Goal: Task Accomplishment & Management: Use online tool/utility

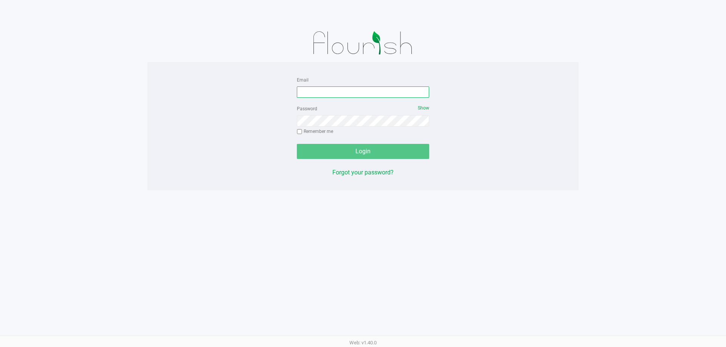
click at [369, 91] on input "Email" at bounding box center [363, 92] width 132 height 11
type input "meanderson@Liveparallel.com"
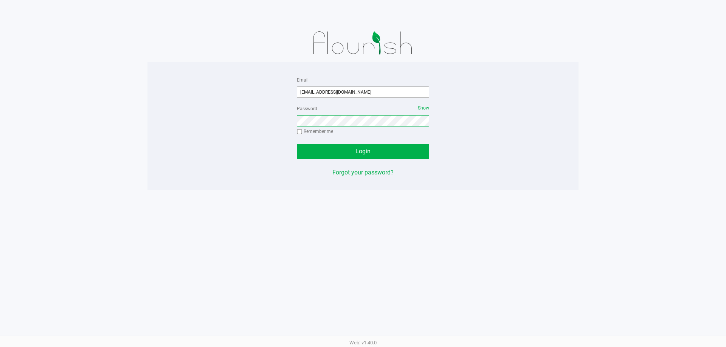
click at [297, 144] on button "Login" at bounding box center [363, 151] width 132 height 15
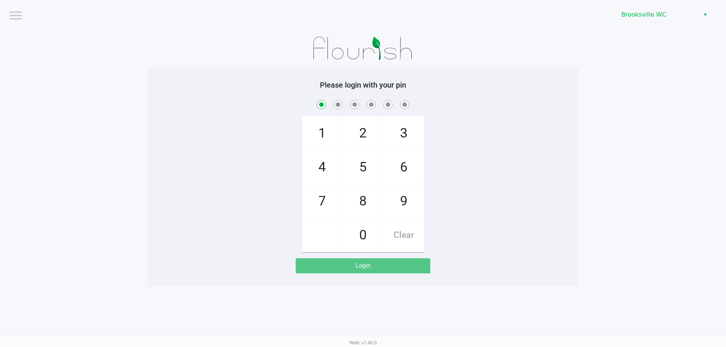
checkbox input "true"
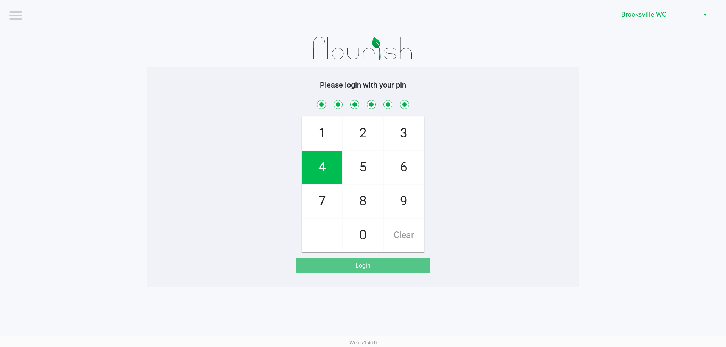
checkbox input "true"
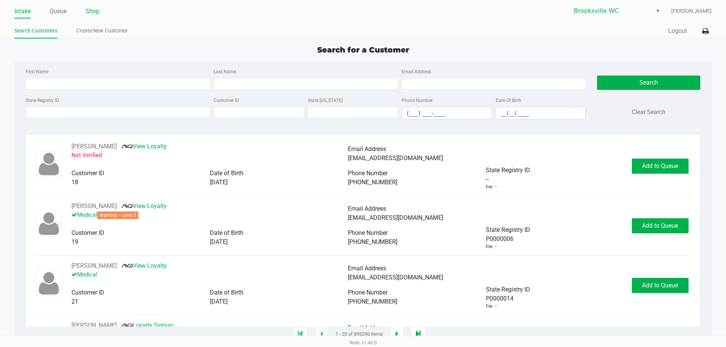
drag, startPoint x: 96, startPoint y: 13, endPoint x: 92, endPoint y: 15, distance: 5.1
click at [96, 14] on link "Shop" at bounding box center [92, 11] width 14 height 11
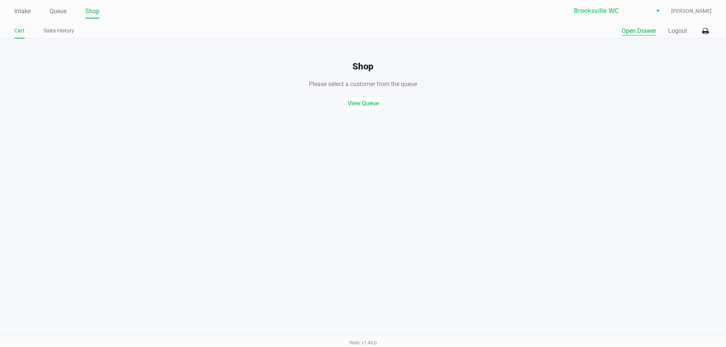
click at [635, 34] on button "Open Drawer" at bounding box center [639, 30] width 34 height 9
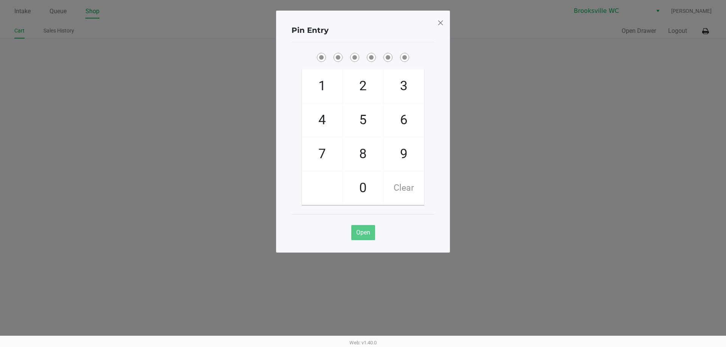
click at [442, 24] on span at bounding box center [440, 23] width 7 height 12
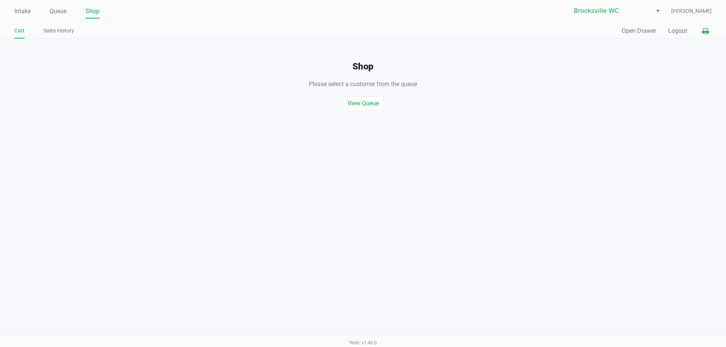
click at [707, 31] on icon at bounding box center [705, 31] width 6 height 5
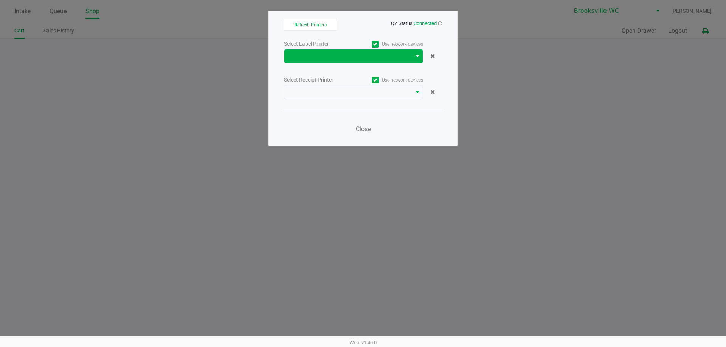
click at [415, 55] on span "Select" at bounding box center [417, 56] width 6 height 9
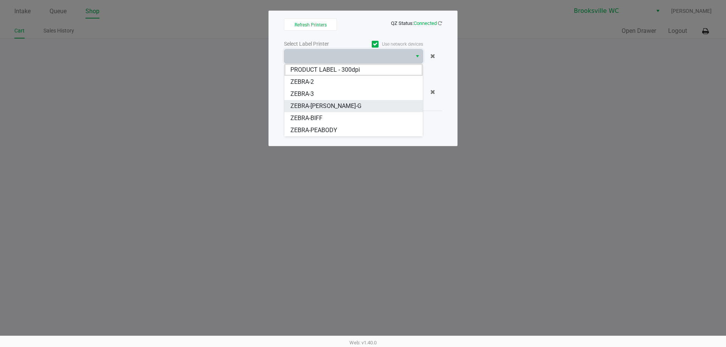
click at [316, 105] on span "ZEBRA-BECKY-G" at bounding box center [325, 106] width 71 height 9
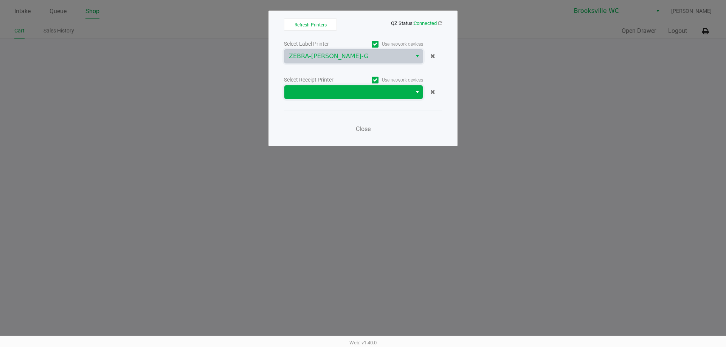
click at [402, 94] on span at bounding box center [348, 92] width 118 height 9
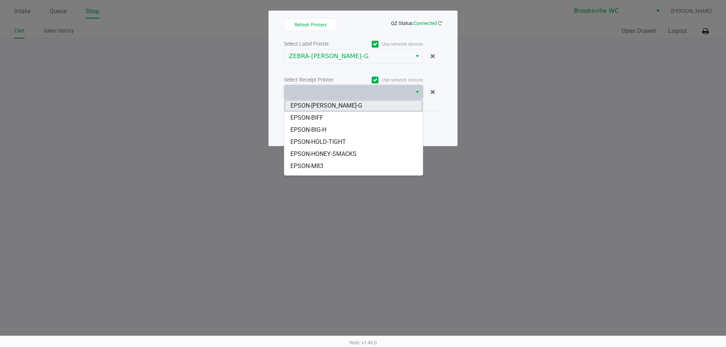
click at [340, 104] on li "EPSON-BECKY-G" at bounding box center [353, 106] width 138 height 12
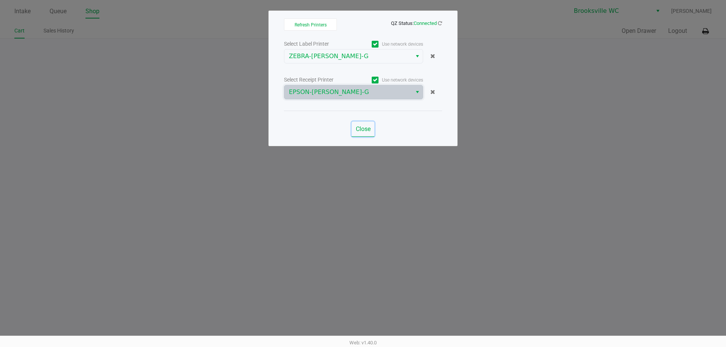
click at [363, 129] on span "Close" at bounding box center [363, 129] width 15 height 7
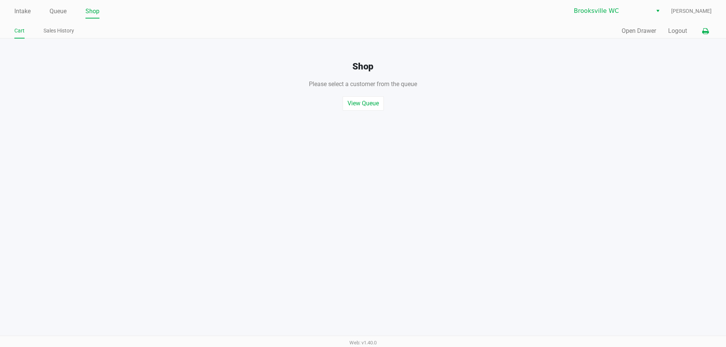
click at [708, 29] on icon at bounding box center [705, 31] width 6 height 5
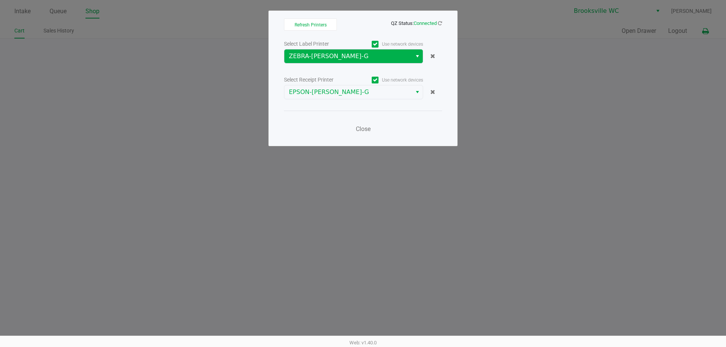
click at [413, 57] on button "Select" at bounding box center [417, 57] width 11 height 14
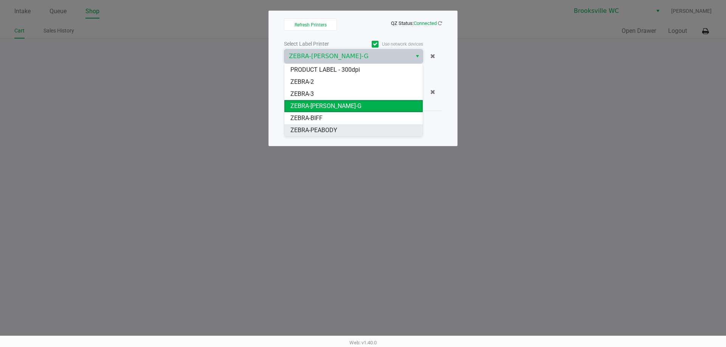
click at [333, 127] on span "ZEBRA-PEABODY" at bounding box center [313, 130] width 47 height 9
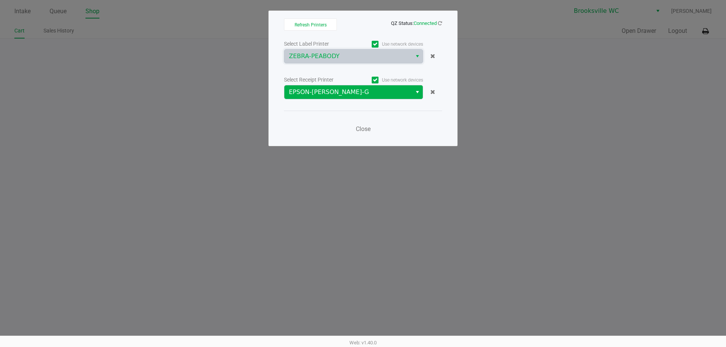
click at [417, 92] on span "Select" at bounding box center [417, 92] width 6 height 9
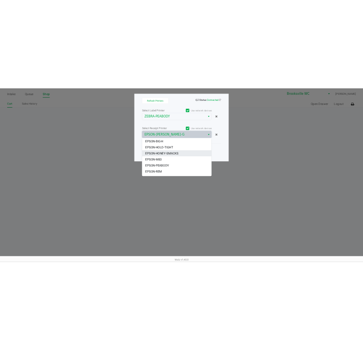
scroll to position [38, 0]
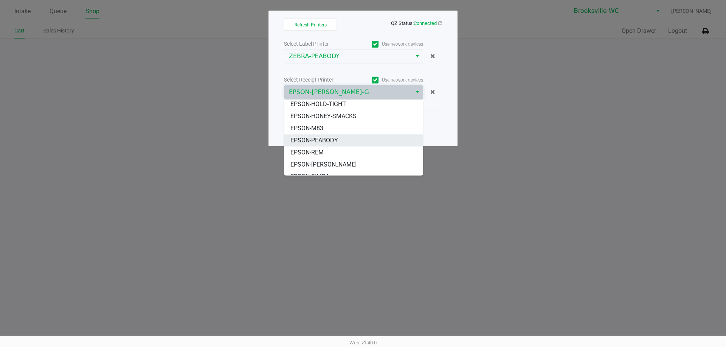
click at [331, 136] on li "EPSON-PEABODY" at bounding box center [353, 141] width 138 height 12
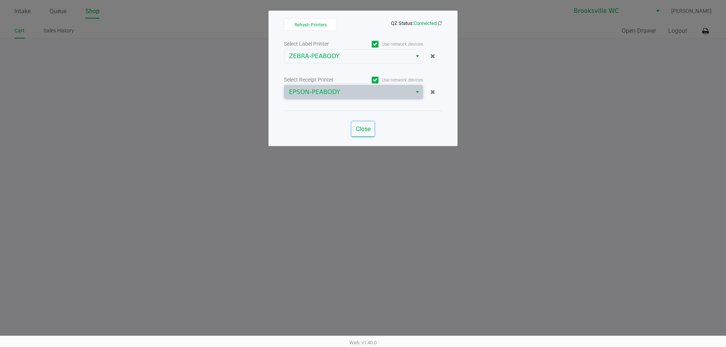
drag, startPoint x: 359, startPoint y: 128, endPoint x: 353, endPoint y: 126, distance: 6.2
click at [359, 128] on span "Close" at bounding box center [363, 129] width 15 height 7
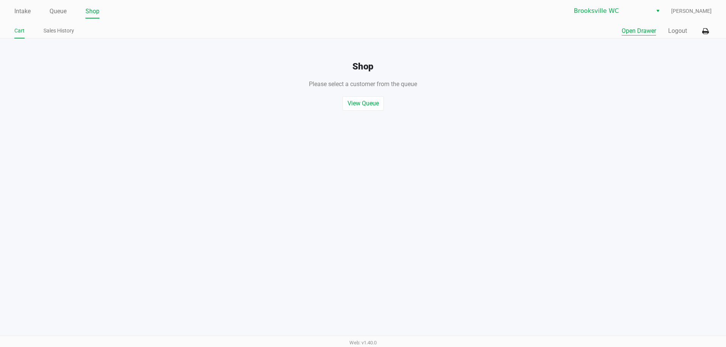
click at [642, 32] on button "Open Drawer" at bounding box center [639, 30] width 34 height 9
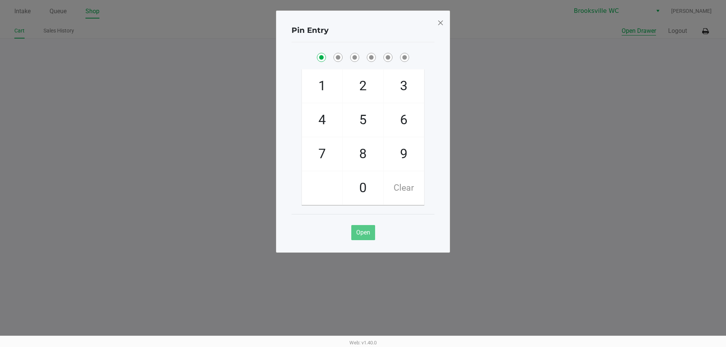
checkbox input "true"
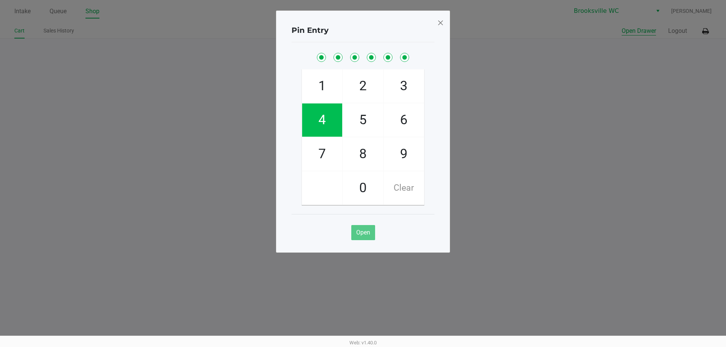
checkbox input "true"
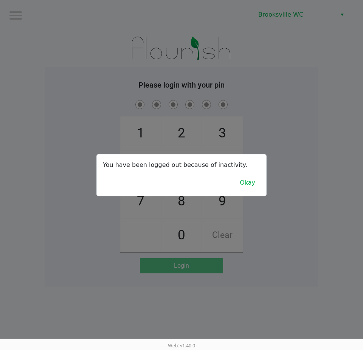
click at [279, 70] on div at bounding box center [181, 175] width 363 height 350
checkbox input "true"
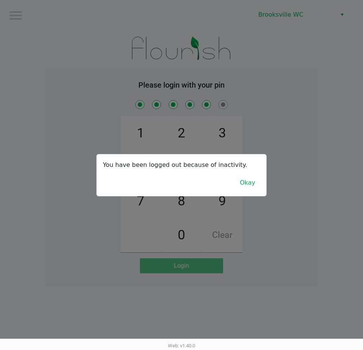
checkbox input "true"
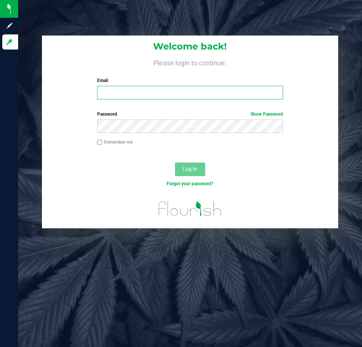
click at [135, 93] on input "Email" at bounding box center [190, 93] width 186 height 14
type input "[EMAIL_ADDRESS][DOMAIN_NAME]"
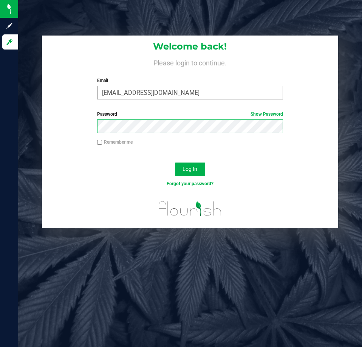
click at [175, 163] on button "Log In" at bounding box center [190, 170] width 30 height 14
